Goal: Task Accomplishment & Management: Complete application form

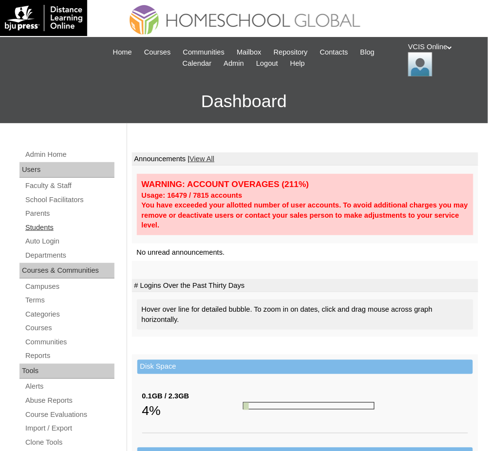
click at [46, 225] on link "Students" at bounding box center [69, 228] width 90 height 12
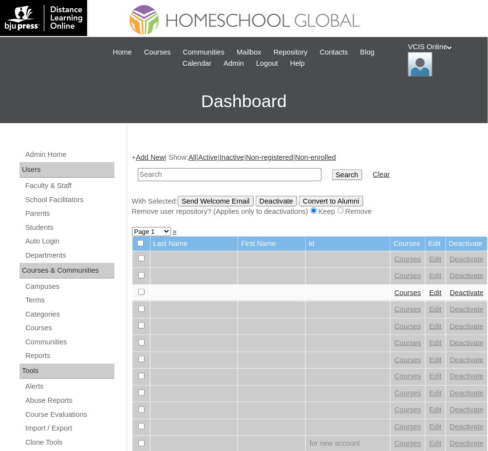
click at [157, 156] on link "Add New" at bounding box center [150, 157] width 29 height 8
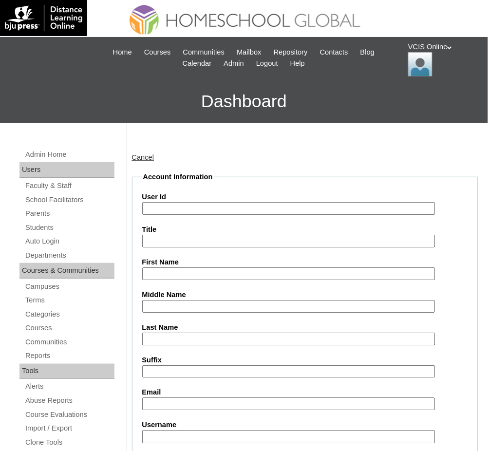
click at [183, 211] on input "User Id" at bounding box center [289, 208] width 294 height 13
paste input "VCIS021-5B-PA2025"
type input "VCIS021-5B-PA2025"
click at [162, 272] on input "First Name" at bounding box center [289, 273] width 294 height 13
paste input "Jansen Mateus Chen"
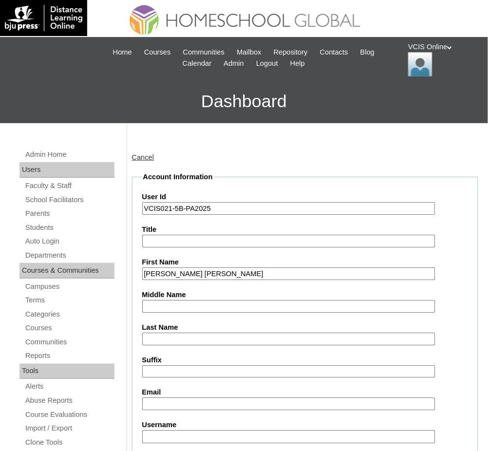
click at [196, 272] on input "Jansen Mateus Chen" at bounding box center [289, 273] width 294 height 13
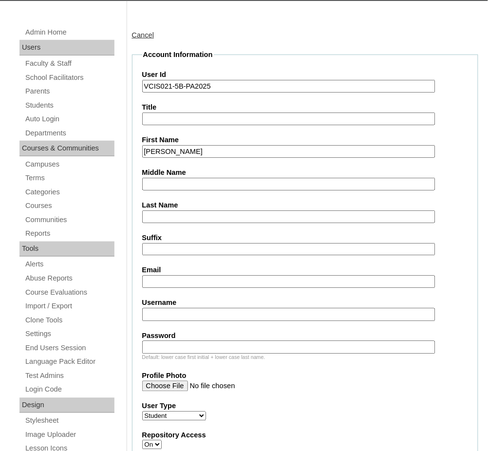
scroll to position [123, 0]
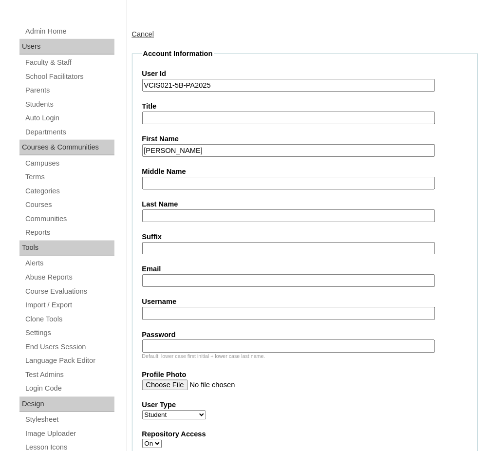
click at [177, 148] on input "[PERSON_NAME]" at bounding box center [289, 150] width 294 height 13
paste input "Mieko Chen"
click at [177, 148] on input "Mieko Chen" at bounding box center [289, 150] width 294 height 13
type input "Mieko"
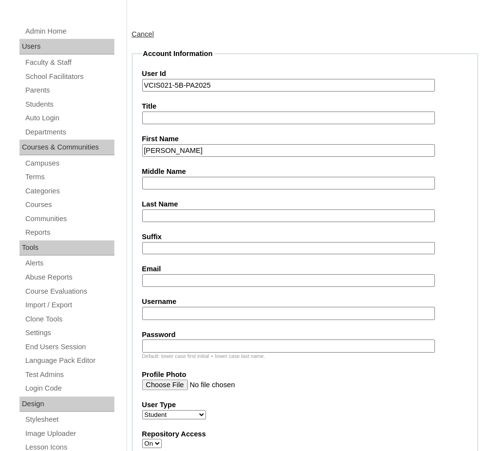
paste input "Chen"
type input "Chen"
click at [177, 210] on input "Last Name" at bounding box center [289, 215] width 294 height 13
paste input "Chen"
type input "Chen"
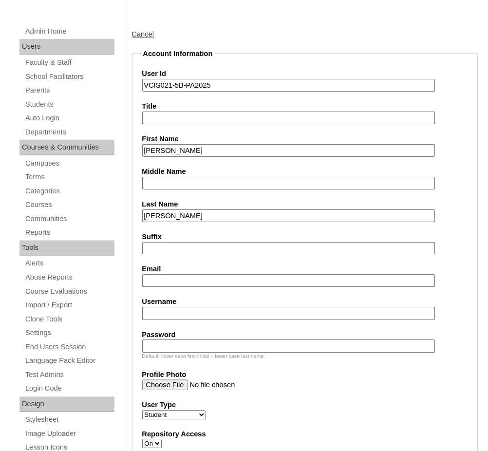
click at [213, 275] on input "Email" at bounding box center [289, 281] width 294 height 13
paste input "jmchen.student@vcis.edu.ph"
click at [205, 265] on label "Email" at bounding box center [305, 270] width 326 height 10
click at [205, 275] on input "jmchen.student@vcis.edu.ph" at bounding box center [289, 281] width 294 height 13
paste input "mieko168@yahoo.com"
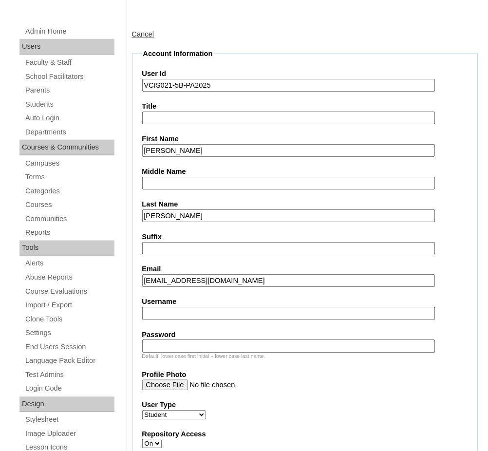
type input "mieko168@yahoo.com"
click at [171, 297] on label "Username" at bounding box center [305, 302] width 326 height 10
click at [171, 307] on input "Username" at bounding box center [289, 313] width 294 height 13
paste input "mchen2025"
type input "mchen2025"
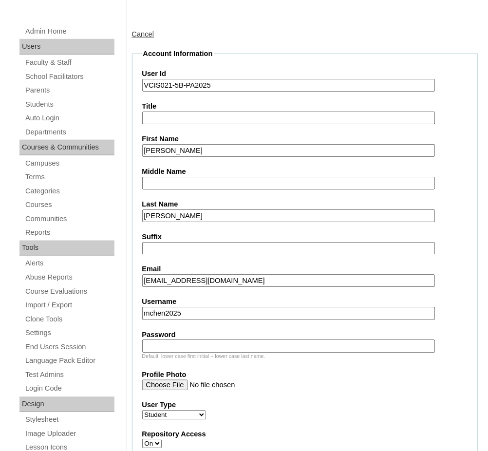
paste input "LrSNts"
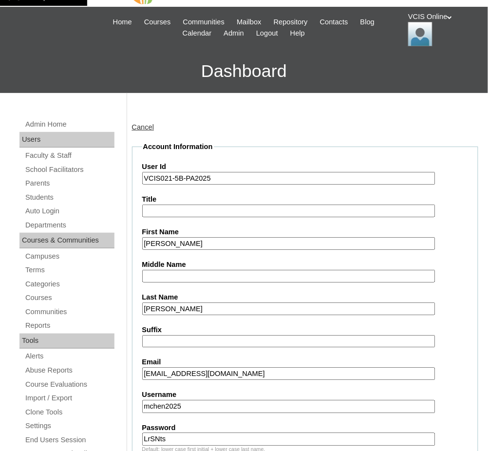
scroll to position [0, 0]
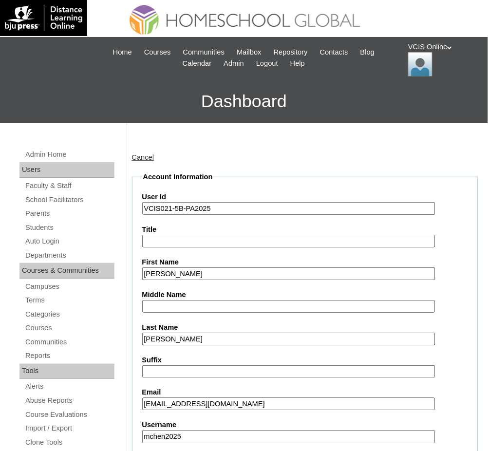
type input "LrSNts"
click at [184, 271] on input "Mieko" at bounding box center [289, 273] width 294 height 13
click at [177, 333] on input "Chen" at bounding box center [289, 339] width 294 height 13
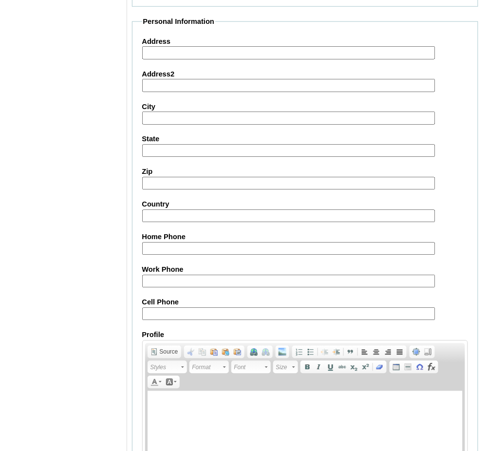
scroll to position [1046, 0]
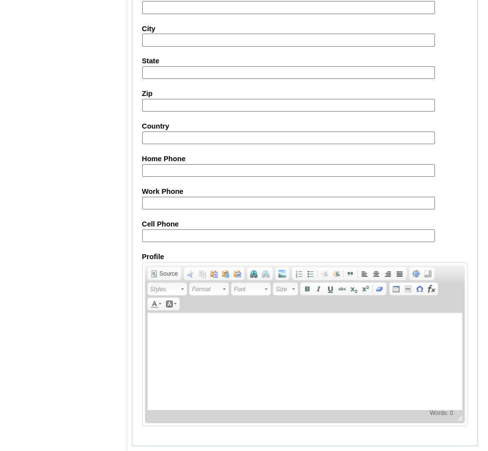
type input "Chen (2025)"
click at [183, 230] on input "Cell Phone" at bounding box center [289, 236] width 294 height 13
paste input "61-402043889, 61-432348674"
type input "61-402043889, 61-432348674"
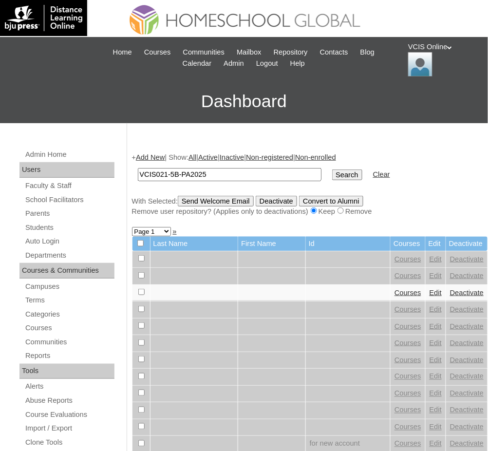
type input "VCIS021-5B-PA2025"
click at [332, 170] on input "Search" at bounding box center [347, 175] width 30 height 11
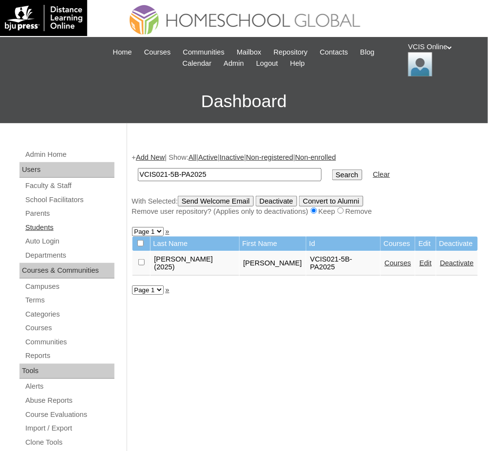
click at [42, 225] on link "Students" at bounding box center [69, 228] width 90 height 12
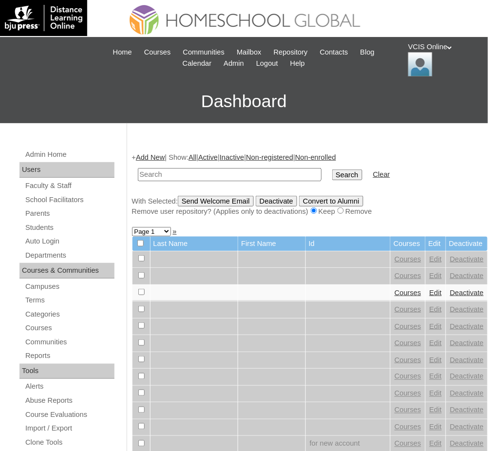
click at [151, 153] on link "Add New" at bounding box center [150, 157] width 29 height 8
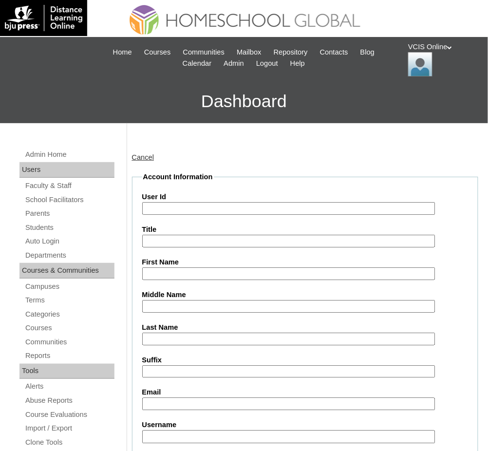
click at [167, 211] on input "User Id" at bounding box center [289, 208] width 294 height 13
paste input "VCIS022-5B-SA2025"
type input "VCIS022-5B-SA2025"
type input "j"
type input "Jansen Mateus"
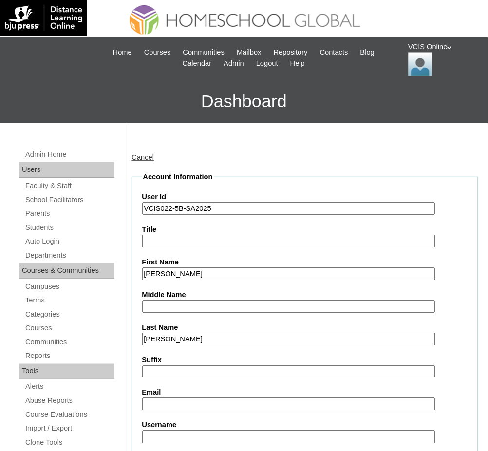
type input "[PERSON_NAME]"
paste input "jmchen.student@vcis.edu.ph"
type input "jmchen.student@vcis.edu.ph"
paste input "jansen.chen2025"
type input "jansen.chen2025"
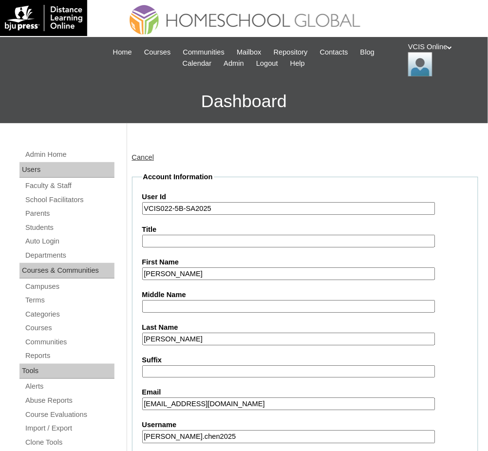
scroll to position [235, 0]
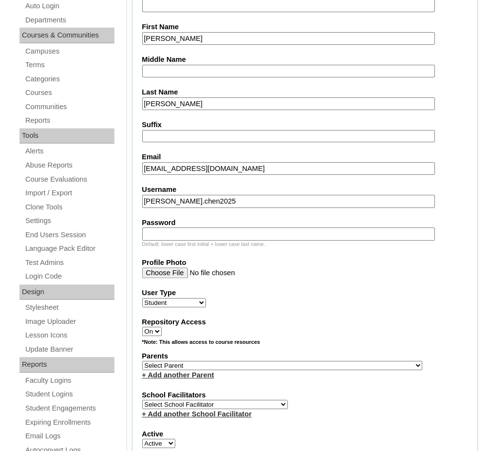
paste input "LmjGfrT"
type input "LmjGfrT"
select select "39915"
select select "42228"
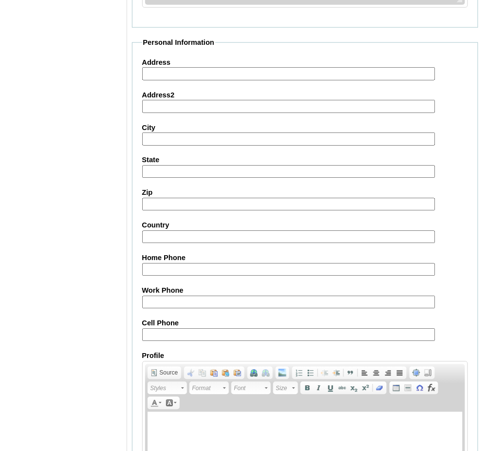
scroll to position [1046, 0]
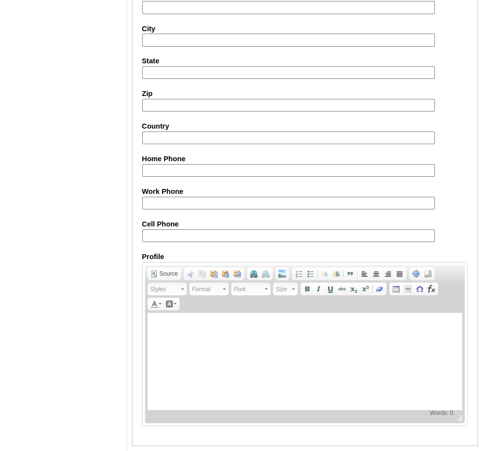
click at [181, 230] on input "Cell Phone" at bounding box center [289, 236] width 294 height 13
paste input "61-402043889, 61-432348674"
type input "61-402043889, 61-432348674"
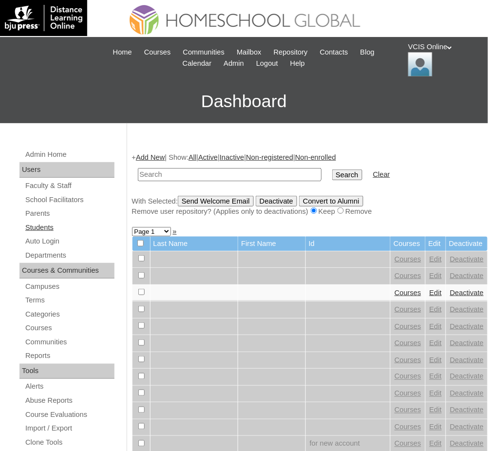
click at [38, 225] on link "Students" at bounding box center [69, 228] width 90 height 12
click at [32, 215] on link "Parents" at bounding box center [69, 214] width 90 height 12
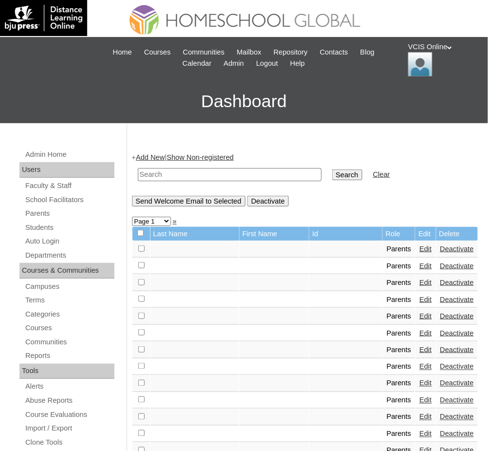
click at [32, 215] on link "Parents" at bounding box center [69, 214] width 90 height 12
type input "VCIS021-5B-PA2025"
click at [332, 170] on input "Search" at bounding box center [347, 175] width 30 height 11
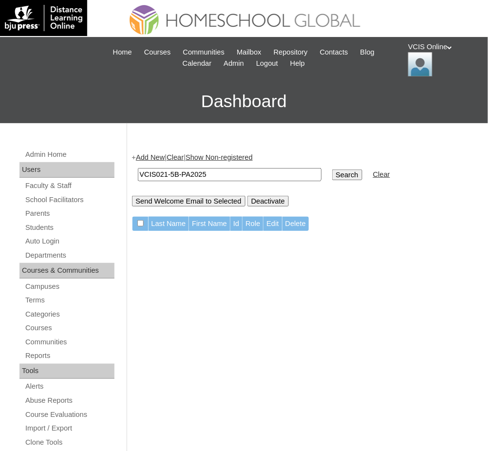
click at [220, 174] on input "VCIS021-5B-PA2025" at bounding box center [230, 174] width 184 height 13
type input "meiko"
click at [332, 170] on input "Search" at bounding box center [347, 175] width 30 height 11
click at [41, 228] on link "Students" at bounding box center [69, 228] width 90 height 12
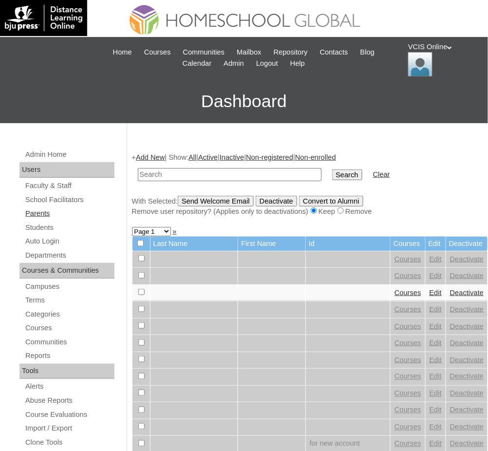
click at [31, 213] on link "Parents" at bounding box center [69, 214] width 90 height 12
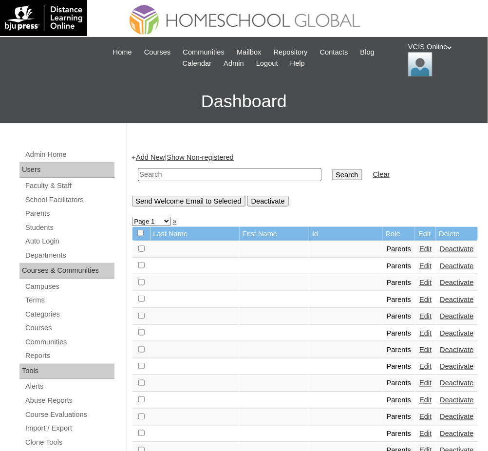
click at [177, 176] on input "text" at bounding box center [230, 174] width 184 height 13
type input "[PERSON_NAME]"
click at [332, 170] on input "Search" at bounding box center [347, 175] width 30 height 11
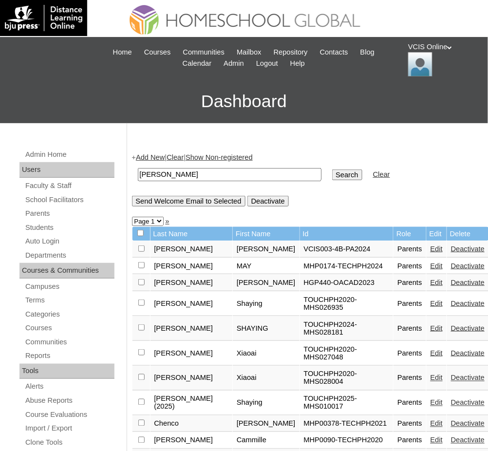
click at [177, 176] on input "chen" at bounding box center [230, 174] width 184 height 13
click at [168, 174] on input "chen" at bounding box center [230, 174] width 184 height 13
paste input "VCIS021-5B-PA2025"
type input "VCIS021-5B-PA2025"
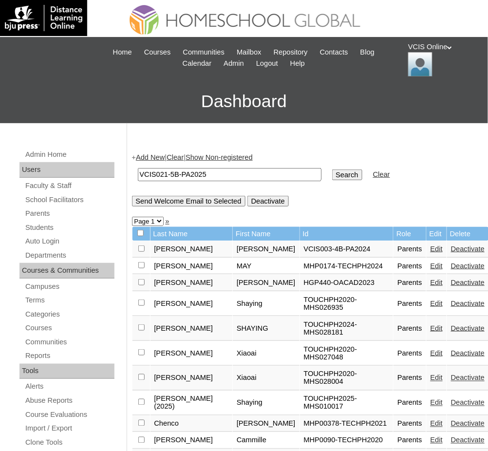
click at [332, 170] on input "Search" at bounding box center [347, 175] width 30 height 11
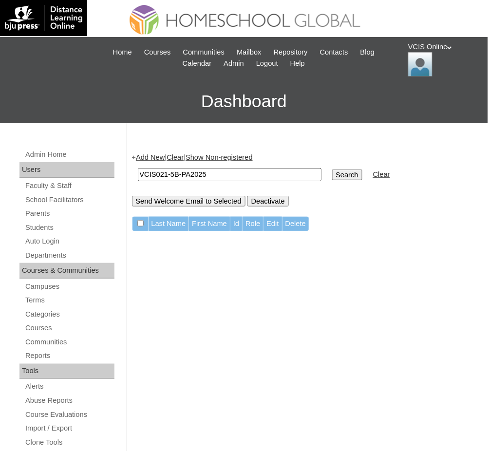
click at [149, 153] on link "Add New" at bounding box center [150, 157] width 29 height 8
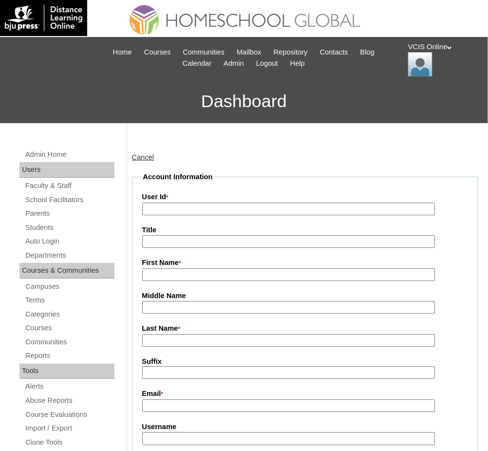
click at [259, 203] on input "User Id *" at bounding box center [289, 209] width 294 height 13
paste input "VCIS021-5B-PA2025"
type input "VCIS021-5B-PA2025"
click at [185, 405] on input "Email *" at bounding box center [289, 406] width 294 height 13
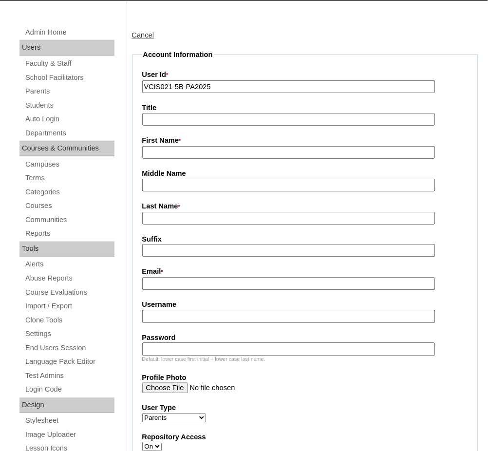
scroll to position [127, 0]
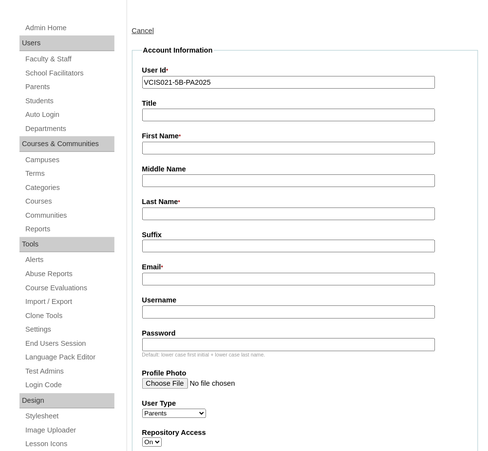
click at [169, 142] on input "First Name *" at bounding box center [289, 148] width 294 height 13
type input "Meiko"
type input "[PERSON_NAME]"
paste input "[EMAIL_ADDRESS][DOMAIN_NAME]"
type input "[EMAIL_ADDRESS][DOMAIN_NAME]"
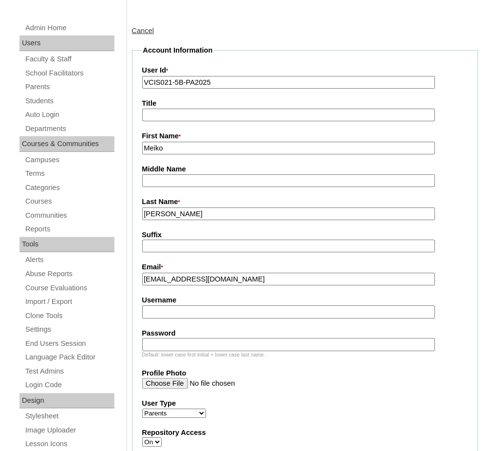
paste input "mchen2025"
type input "mchen2025"
paste input "LrSNts"
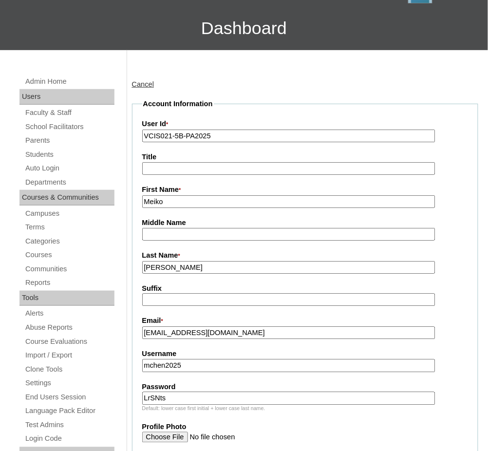
scroll to position [57, 0]
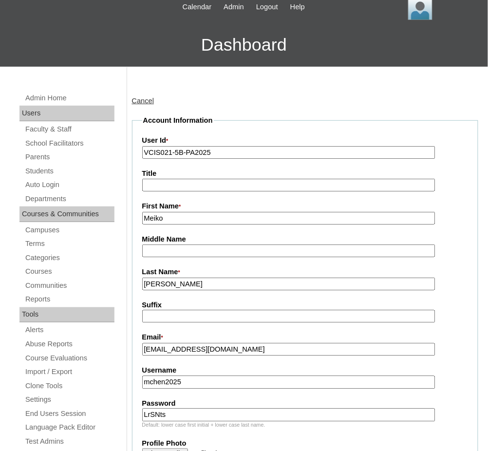
type input "LrSNts"
click at [182, 215] on input "Meiko" at bounding box center [289, 218] width 294 height 13
click at [189, 278] on input "Chen" at bounding box center [289, 284] width 294 height 13
type input "[PERSON_NAME] (2025)"
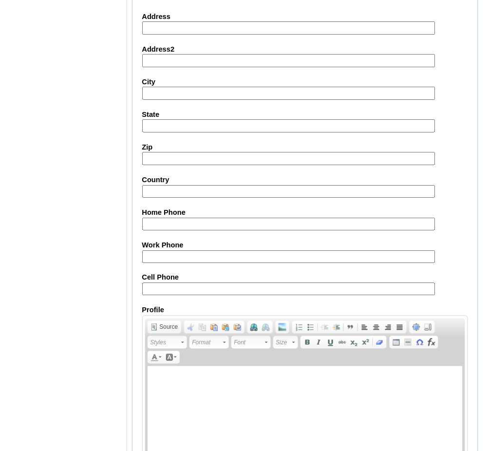
scroll to position [882, 0]
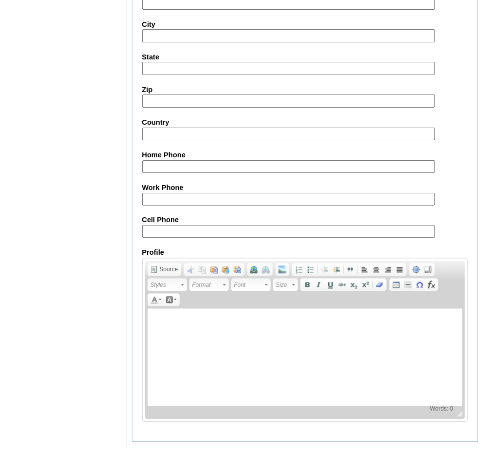
click at [166, 226] on input "Cell Phone" at bounding box center [289, 232] width 294 height 13
paste input "61-402043889, 61-432348674"
type input "61-402043889, 61-432348674"
click at [141, 451] on input "Submit" at bounding box center [147, 457] width 30 height 11
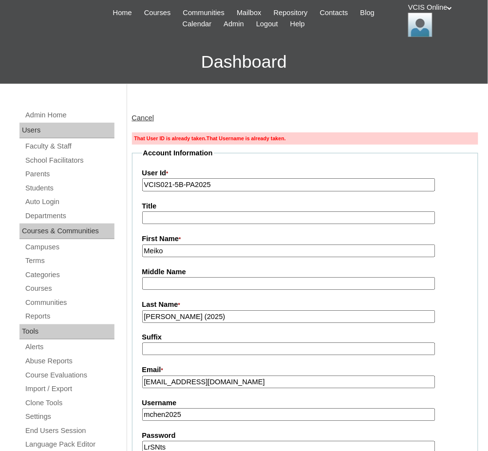
scroll to position [42, 0]
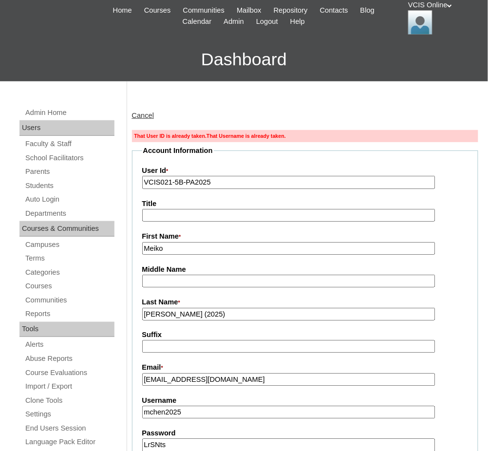
click at [149, 408] on input "mchen2025" at bounding box center [289, 412] width 294 height 13
type input "mechen2025"
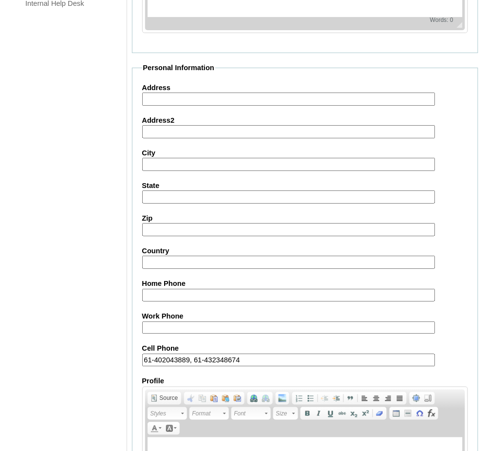
scroll to position [898, 0]
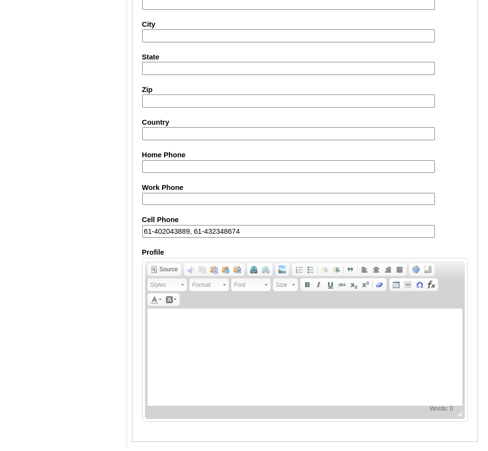
click at [136, 451] on input "Submit" at bounding box center [147, 457] width 30 height 11
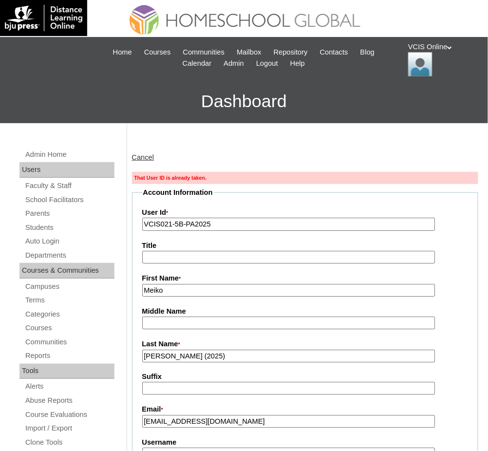
scroll to position [0, 0]
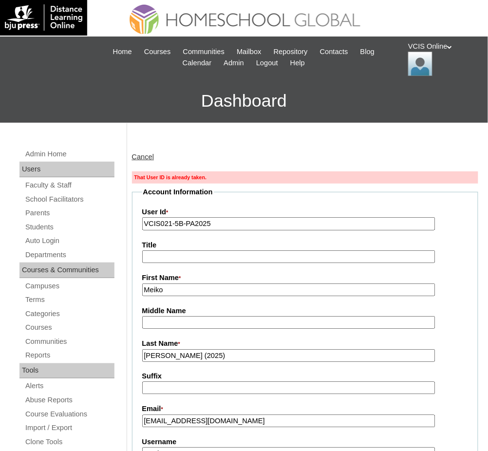
drag, startPoint x: 169, startPoint y: 223, endPoint x: 203, endPoint y: 228, distance: 34.5
click at [169, 223] on input "VCIS021-5B-PA2025" at bounding box center [289, 223] width 294 height 13
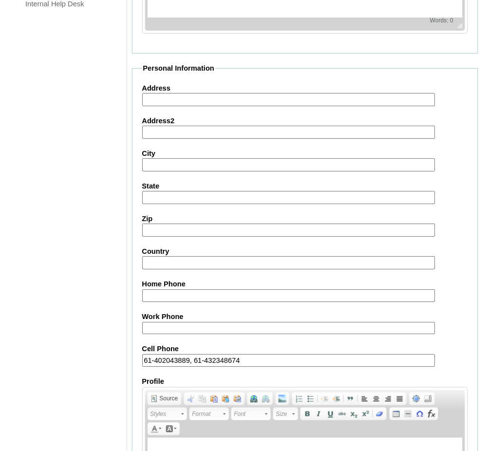
scroll to position [898, 0]
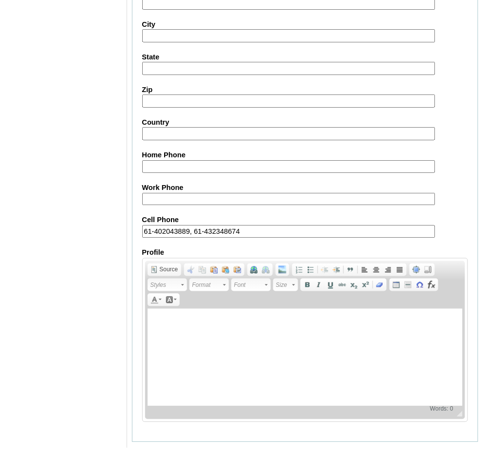
type input "VCIS022-5B-PA2025"
click at [142, 451] on input "Submit" at bounding box center [147, 457] width 30 height 11
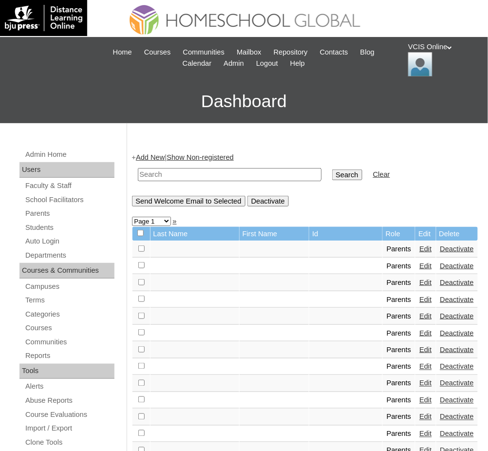
click at [167, 170] on input "text" at bounding box center [230, 174] width 184 height 13
paste input "VCIS021-5B-PA2025"
type input "VCIS021-5B-PA2025"
click at [332, 170] on input "Search" at bounding box center [347, 175] width 30 height 11
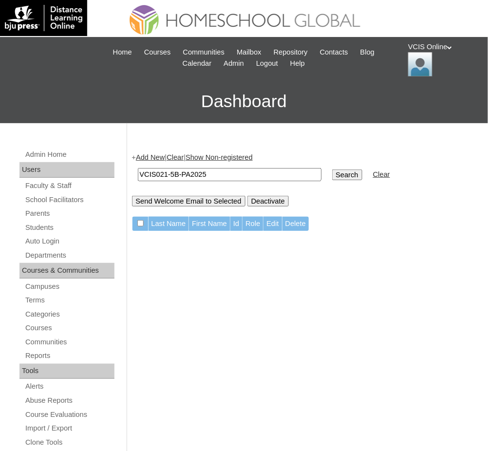
click at [162, 171] on input "VCIS021-5B-PA2025" at bounding box center [230, 174] width 184 height 13
type input "VCIS022-5B-PA2025"
click at [332, 170] on input "Search" at bounding box center [347, 175] width 30 height 11
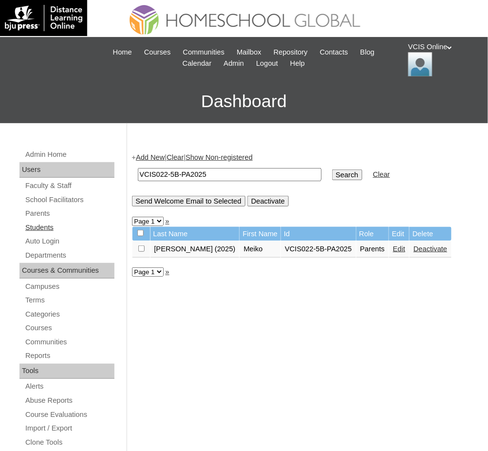
click at [39, 226] on link "Students" at bounding box center [69, 228] width 90 height 12
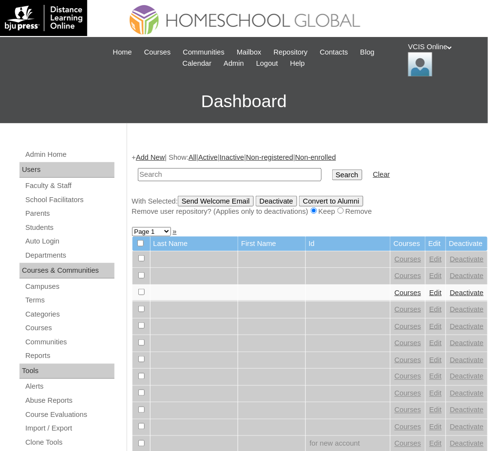
click at [240, 178] on input "text" at bounding box center [230, 174] width 184 height 13
paste input "VCIS022-5B-SA2025"
type input "VCIS022-5B-SA2025"
click at [332, 170] on input "Search" at bounding box center [347, 175] width 30 height 11
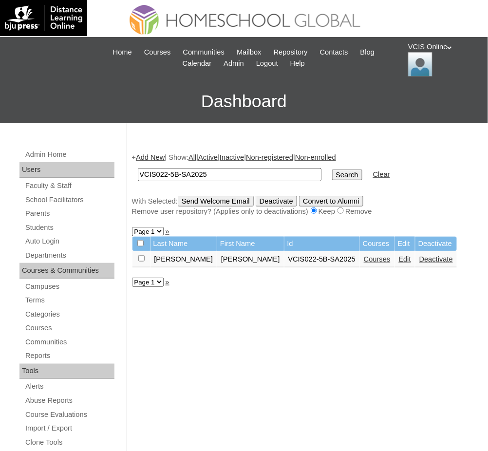
click at [399, 255] on link "Edit" at bounding box center [405, 259] width 12 height 8
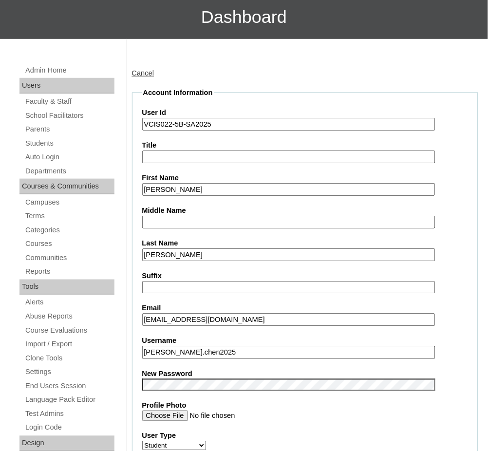
scroll to position [376, 0]
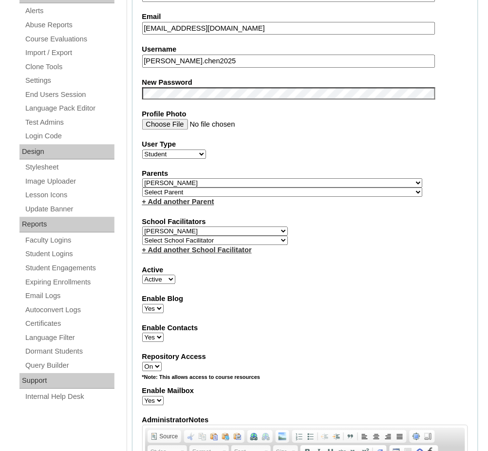
click at [181, 178] on select "Select Parent , , , , , , , , , , , , , , , , , , , , , , , , , , , , , , , , ,…" at bounding box center [282, 182] width 281 height 9
select select "43593"
click at [142, 178] on select "Select Parent , , , , , , , , , , , , , , , , , , , , , , , , , , , , , , , , ,…" at bounding box center [282, 182] width 281 height 9
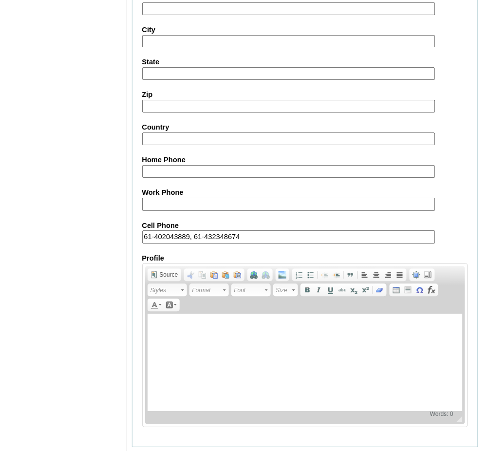
scroll to position [1055, 0]
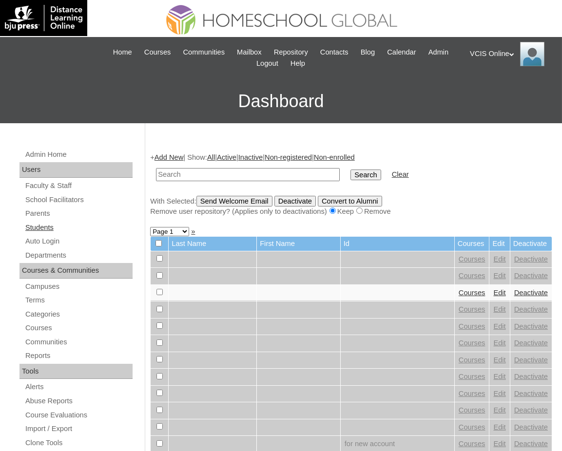
click at [48, 222] on link "Students" at bounding box center [78, 228] width 108 height 12
drag, startPoint x: 0, startPoint y: 0, endPoint x: 239, endPoint y: 175, distance: 296.3
click at [239, 175] on input "text" at bounding box center [248, 174] width 184 height 13
click at [208, 171] on input "VCIS021-5B-PA2025" at bounding box center [248, 174] width 184 height 13
paste input "2-5B-S"
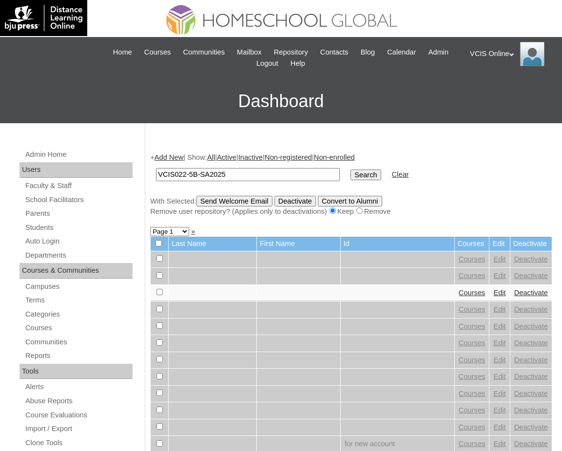
type input "VCIS022-5B-SA2025"
click at [350, 170] on input "Search" at bounding box center [365, 175] width 30 height 11
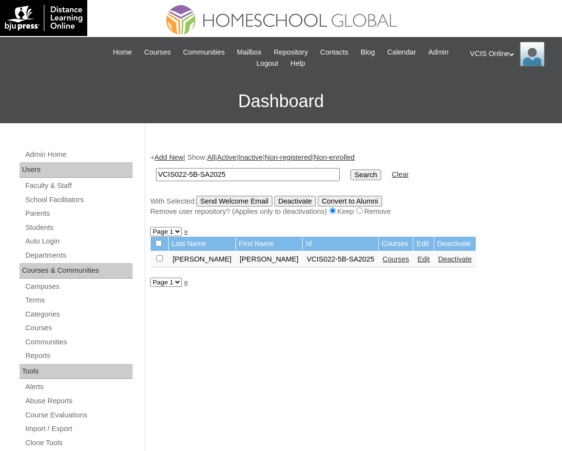
click at [382, 256] on link "Courses" at bounding box center [395, 259] width 27 height 8
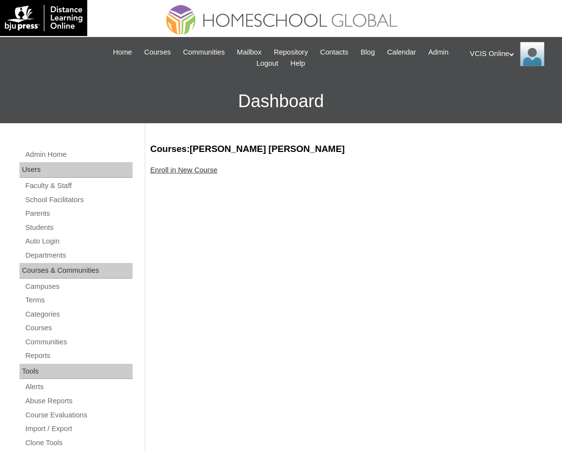
click at [185, 170] on link "Enroll in New Course" at bounding box center [183, 170] width 67 height 8
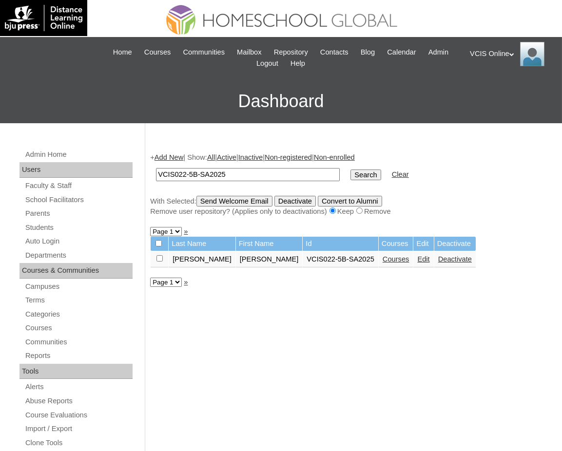
click at [184, 172] on input "VCIS022-5B-SA2025" at bounding box center [248, 174] width 184 height 13
type input "VCIS021-5B-SA2025"
click at [350, 170] on input "Search" at bounding box center [365, 175] width 30 height 11
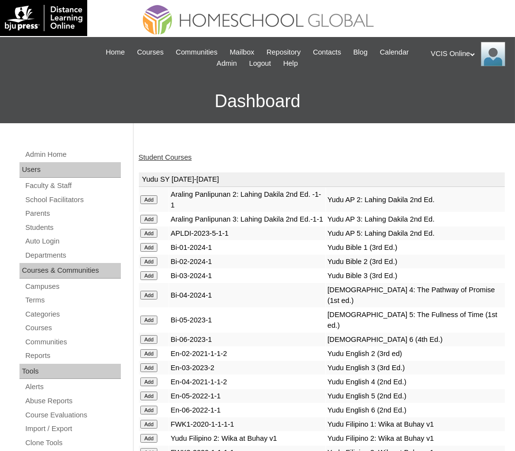
click at [269, 153] on div "Student Courses" at bounding box center [321, 157] width 367 height 10
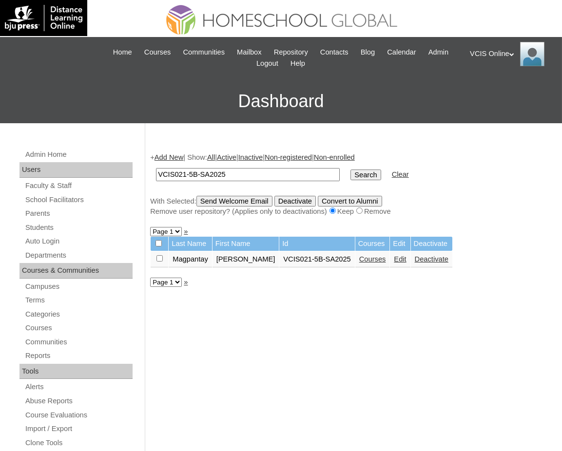
click at [359, 255] on link "Courses" at bounding box center [372, 259] width 27 height 8
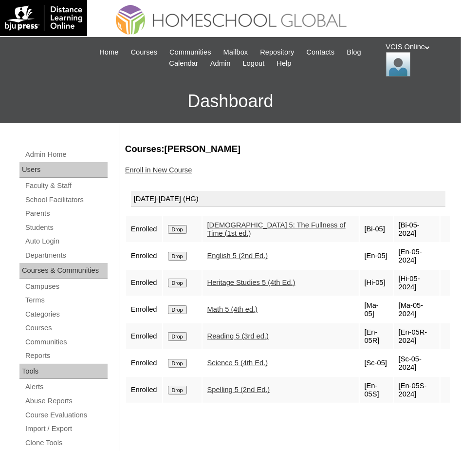
drag, startPoint x: 406, startPoint y: 226, endPoint x: 375, endPoint y: 226, distance: 31.2
click at [394, 226] on td "[Bi-05-2024]" at bounding box center [417, 229] width 46 height 26
copy td "Bi-05-2024"
drag, startPoint x: 408, startPoint y: 244, endPoint x: 375, endPoint y: 246, distance: 33.2
click at [394, 246] on td "[En-05-2024]" at bounding box center [417, 256] width 46 height 26
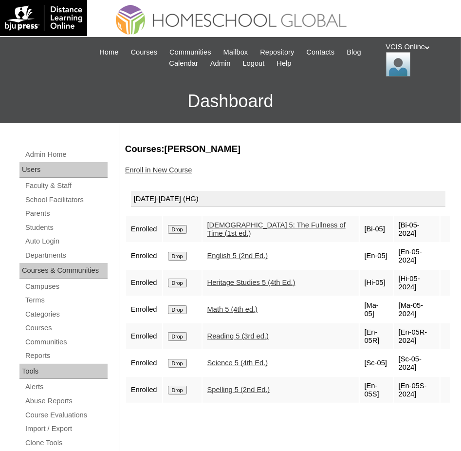
copy td "En-05-2024"
drag, startPoint x: 407, startPoint y: 264, endPoint x: 372, endPoint y: 263, distance: 35.6
click at [394, 270] on td "[Hi-05-2024]" at bounding box center [417, 283] width 46 height 26
copy td "[Hi-05-2024"
drag, startPoint x: 406, startPoint y: 280, endPoint x: 421, endPoint y: 292, distance: 19.7
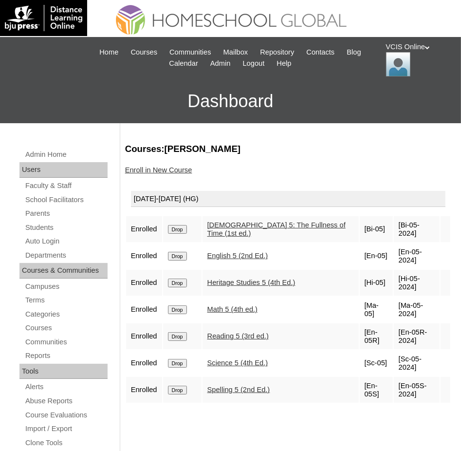
click at [394, 297] on td "[Ma-05-2024]" at bounding box center [417, 310] width 46 height 26
copy td "Ma-05-202"
drag, startPoint x: 410, startPoint y: 302, endPoint x: 373, endPoint y: 306, distance: 37.3
click at [394, 323] on td "[En-05R-2024]" at bounding box center [417, 336] width 46 height 26
drag, startPoint x: 406, startPoint y: 302, endPoint x: 375, endPoint y: 303, distance: 31.7
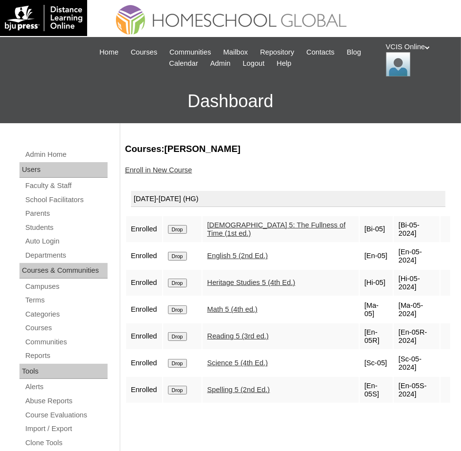
click at [394, 323] on td "[En-05R-2024]" at bounding box center [417, 336] width 46 height 26
copy td "En-05R-2024]"
drag, startPoint x: 406, startPoint y: 321, endPoint x: 376, endPoint y: 324, distance: 30.5
click at [394, 350] on td "[Sc-05-2024]" at bounding box center [417, 363] width 46 height 26
copy td "Sc-05-2024"
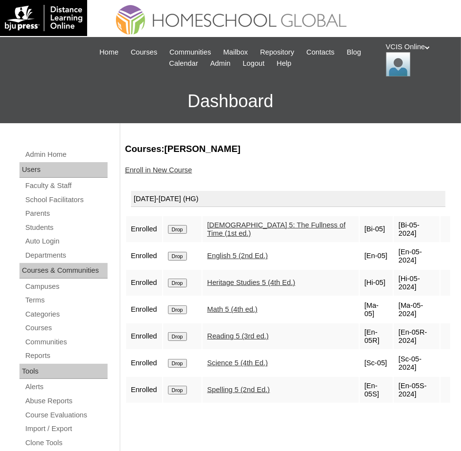
drag, startPoint x: 412, startPoint y: 337, endPoint x: 376, endPoint y: 341, distance: 36.3
click at [394, 377] on td "[En-05S-2024]" at bounding box center [417, 390] width 46 height 26
copy td "En-05S-2024"
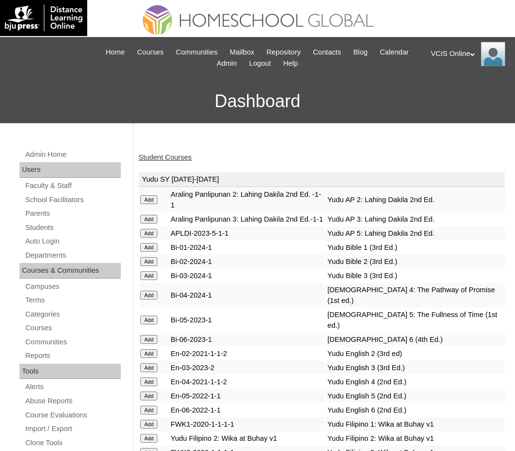
scroll to position [2981, 0]
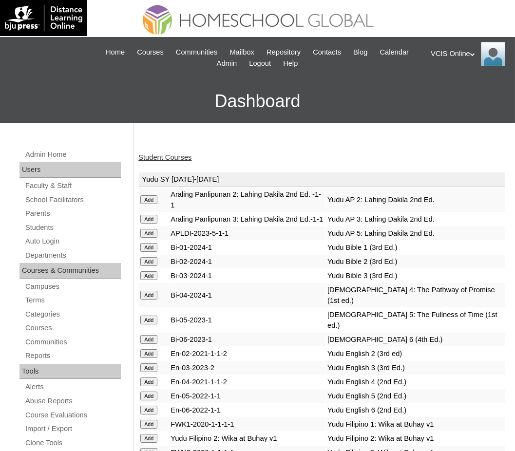
scroll to position [3500, 0]
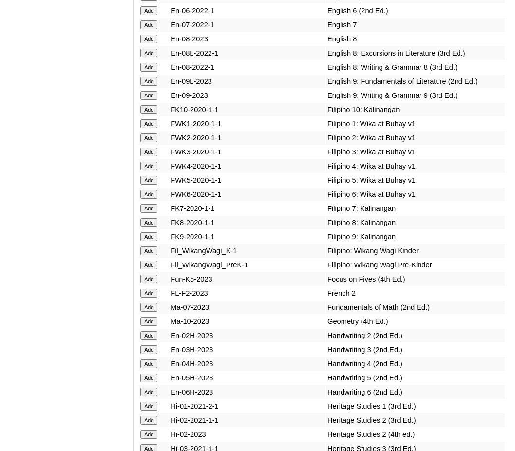
scroll to position [3677, 0]
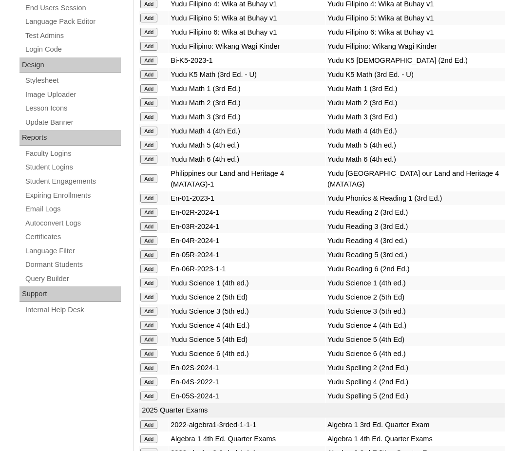
scroll to position [4025, 0]
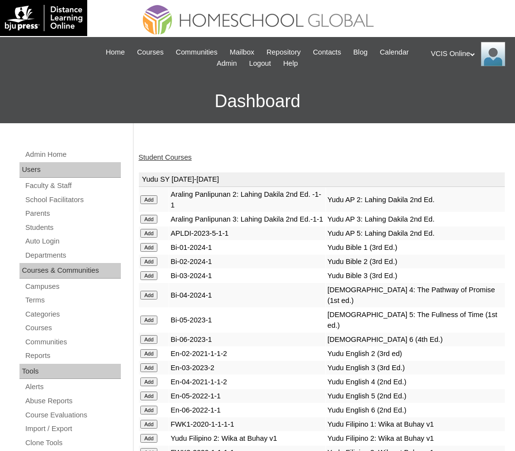
scroll to position [4120, 0]
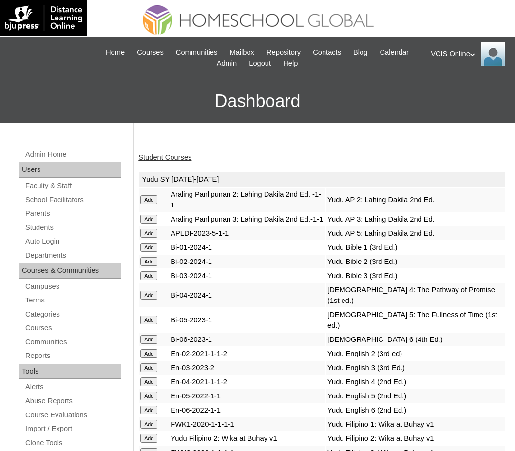
scroll to position [4243, 0]
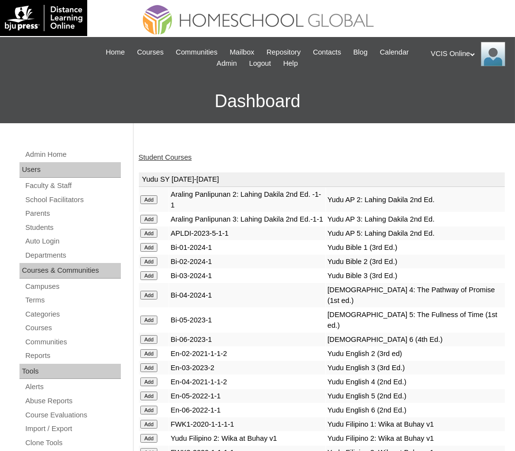
click at [156, 156] on link "Student Courses" at bounding box center [164, 157] width 53 height 8
